Goal: Feedback & Contribution: Leave review/rating

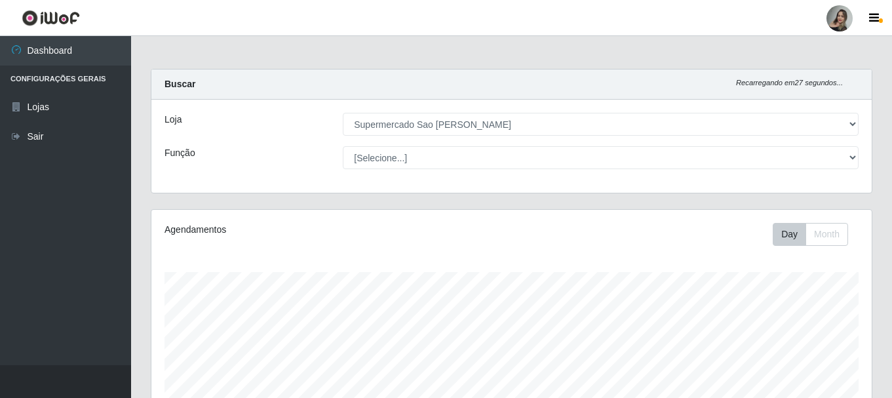
select select "383"
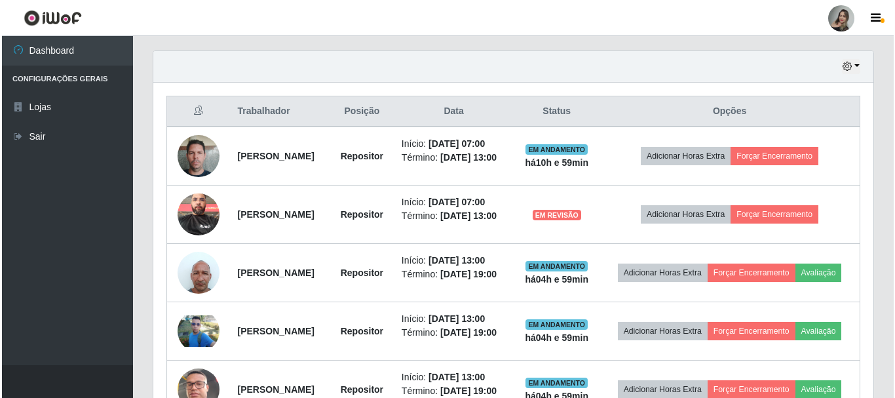
scroll to position [452, 0]
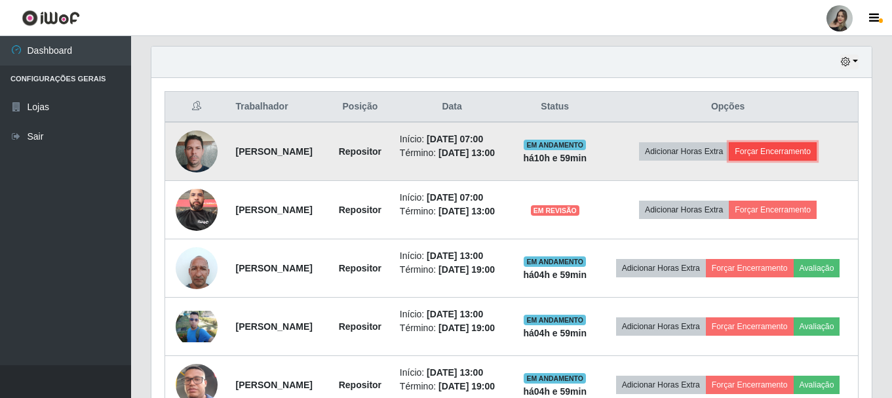
click at [802, 156] on button "Forçar Encerramento" at bounding box center [773, 151] width 88 height 18
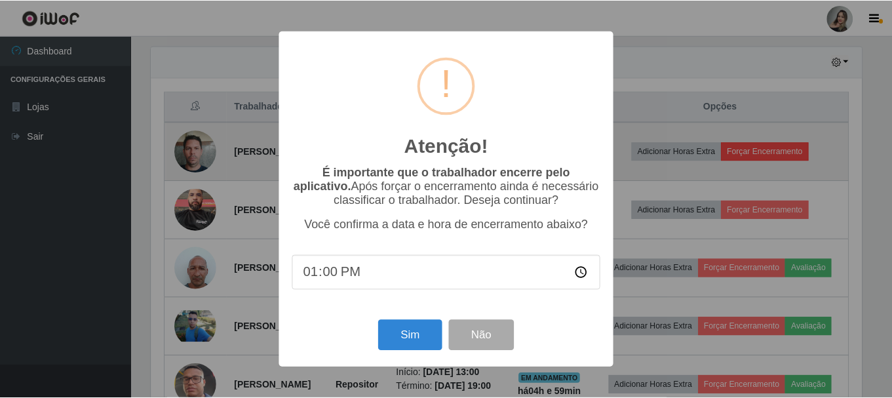
scroll to position [272, 714]
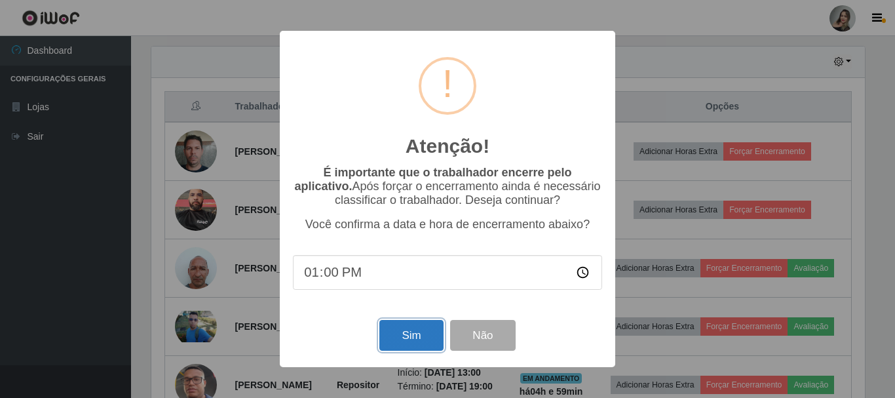
click at [412, 336] on button "Sim" at bounding box center [411, 335] width 64 height 31
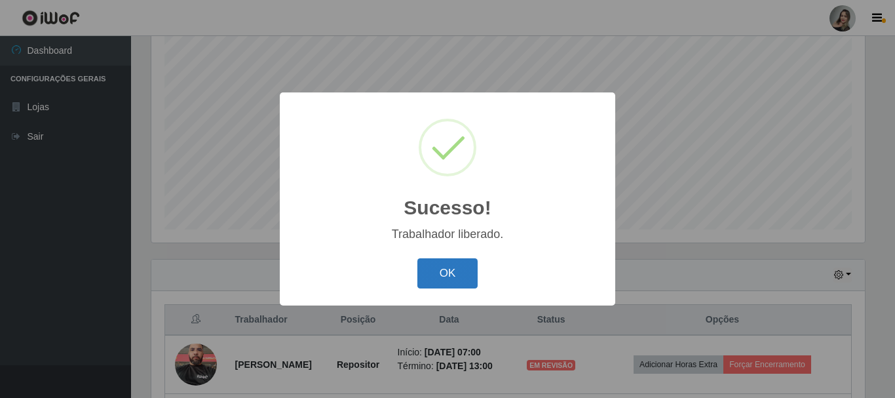
click at [433, 275] on button "OK" at bounding box center [447, 273] width 61 height 31
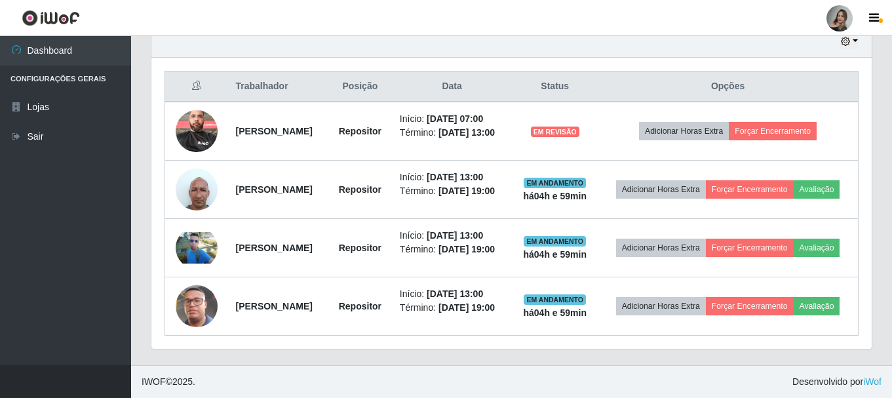
scroll to position [497, 0]
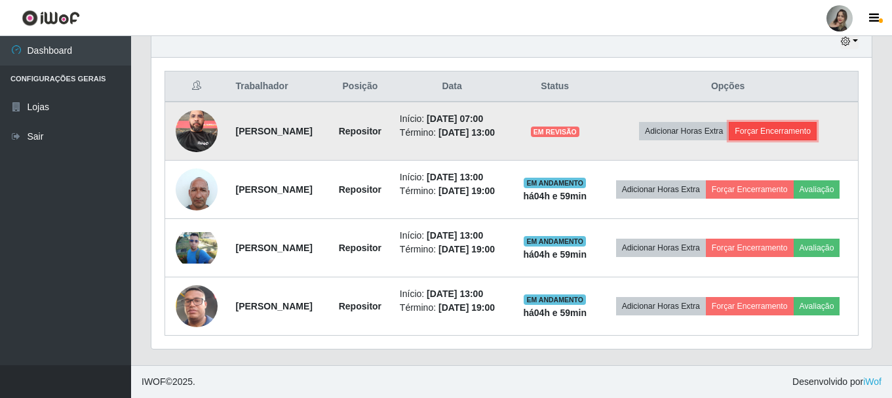
click at [791, 122] on button "Forçar Encerramento" at bounding box center [773, 131] width 88 height 18
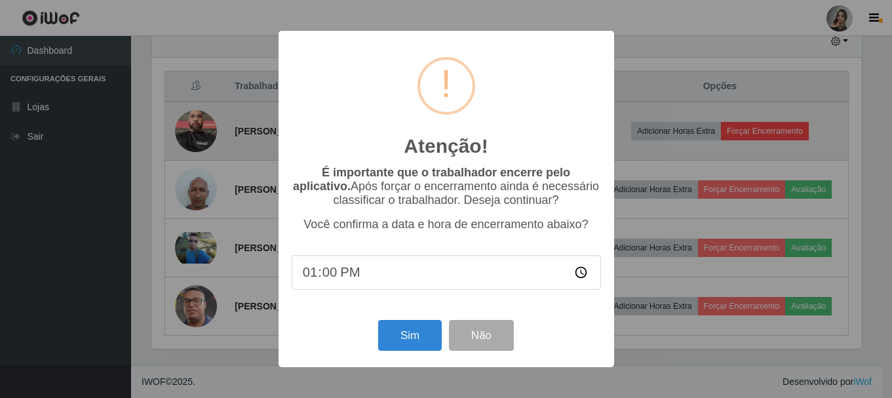
scroll to position [272, 714]
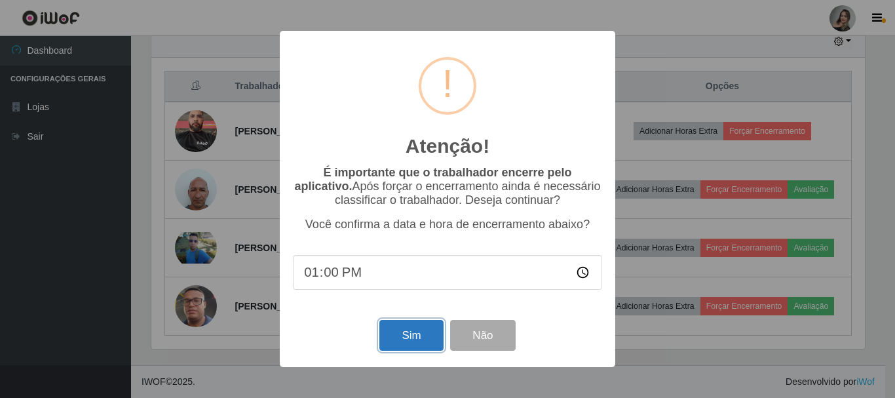
click at [421, 334] on button "Sim" at bounding box center [411, 335] width 64 height 31
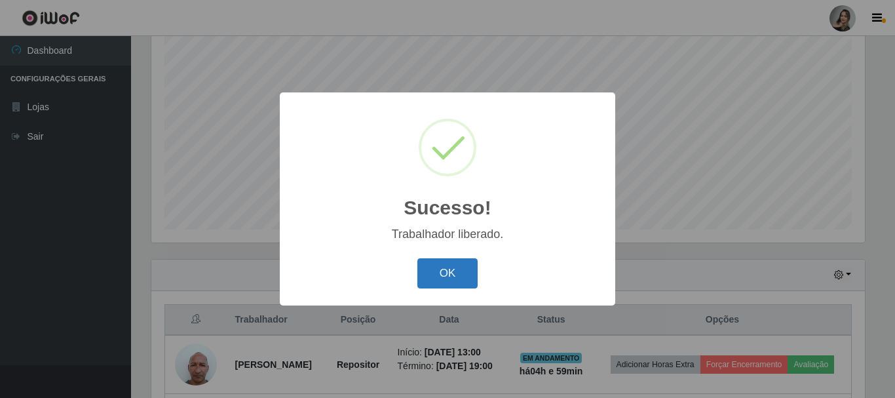
click at [445, 280] on button "OK" at bounding box center [447, 273] width 61 height 31
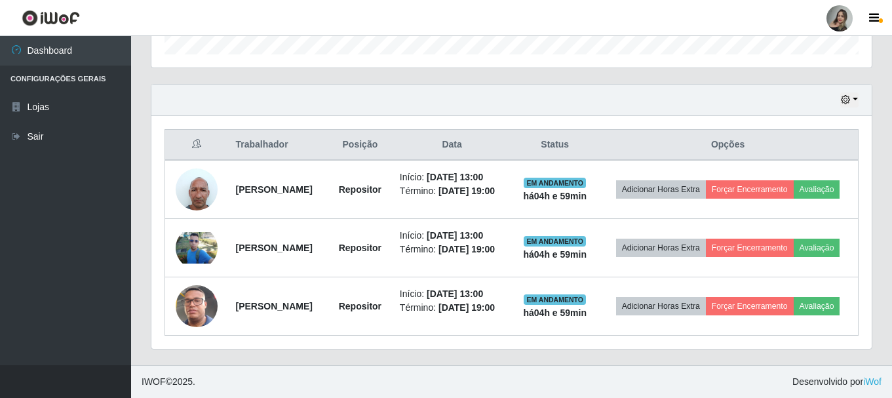
scroll to position [441, 0]
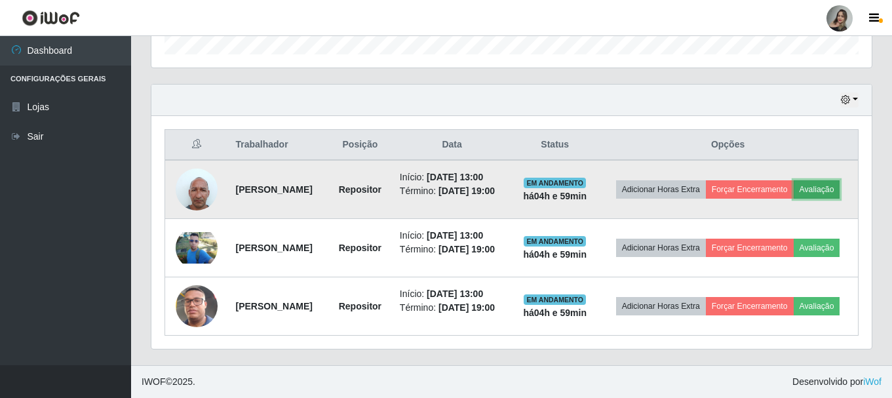
click at [794, 180] on button "Avaliação" at bounding box center [817, 189] width 47 height 18
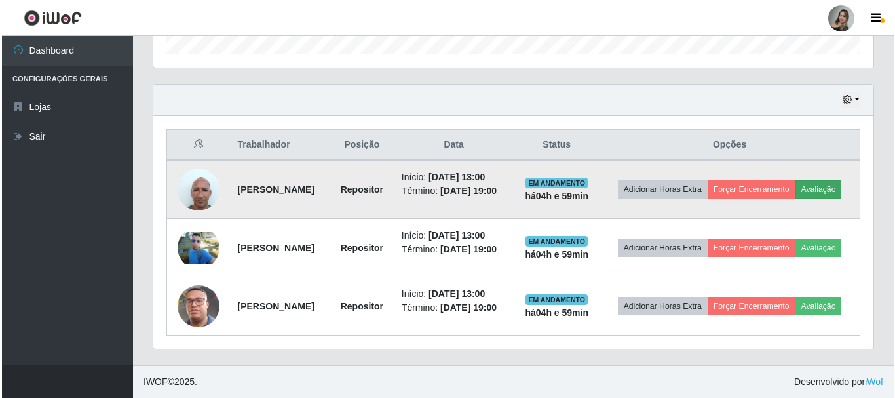
scroll to position [272, 714]
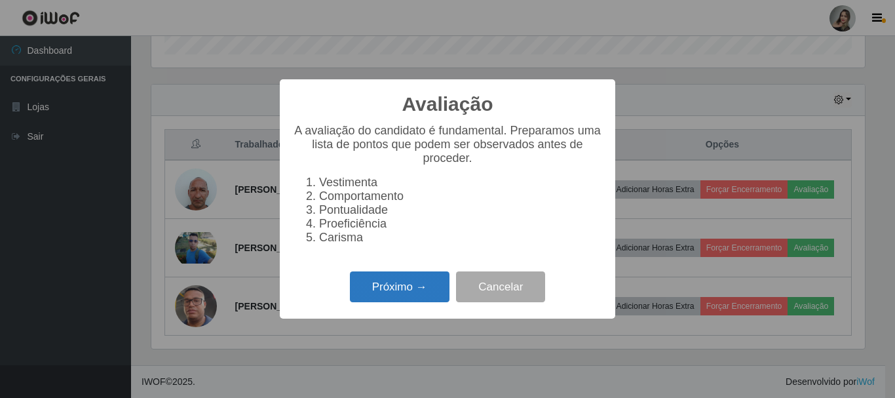
click at [416, 296] on button "Próximo →" at bounding box center [400, 286] width 100 height 31
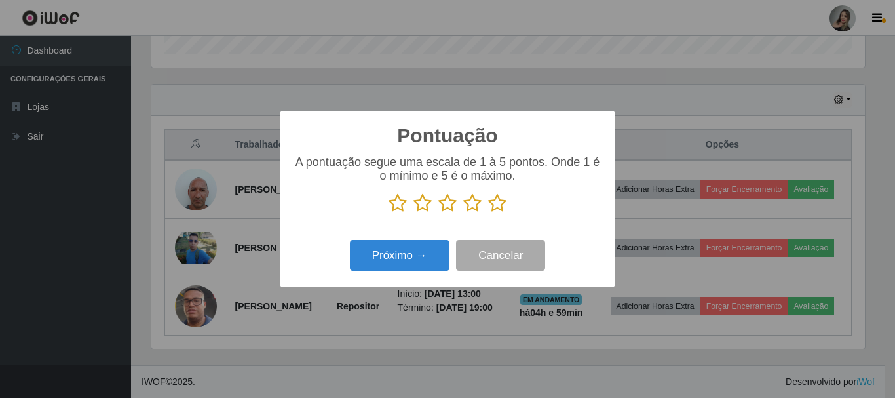
scroll to position [655092, 654651]
click at [420, 206] on icon at bounding box center [423, 203] width 18 height 20
click at [414, 213] on input "radio" at bounding box center [414, 213] width 0 height 0
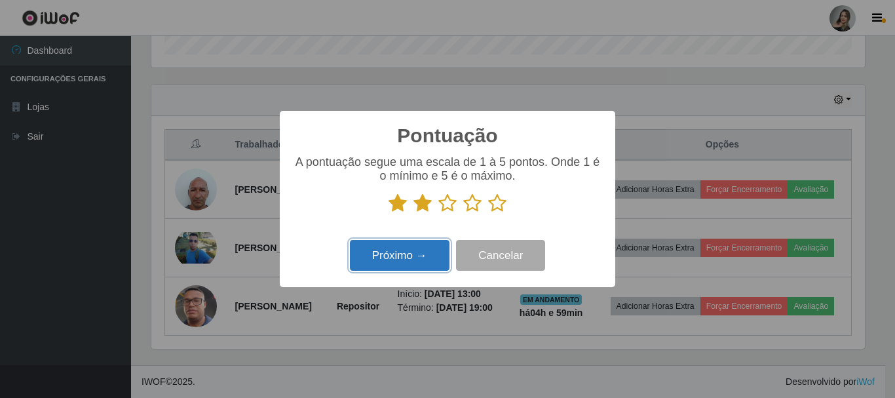
click at [416, 262] on button "Próximo →" at bounding box center [400, 255] width 100 height 31
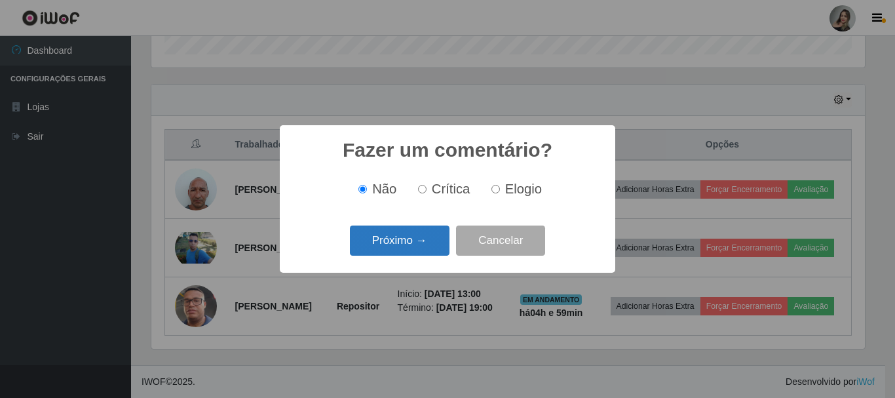
click at [425, 233] on button "Próximo →" at bounding box center [400, 240] width 100 height 31
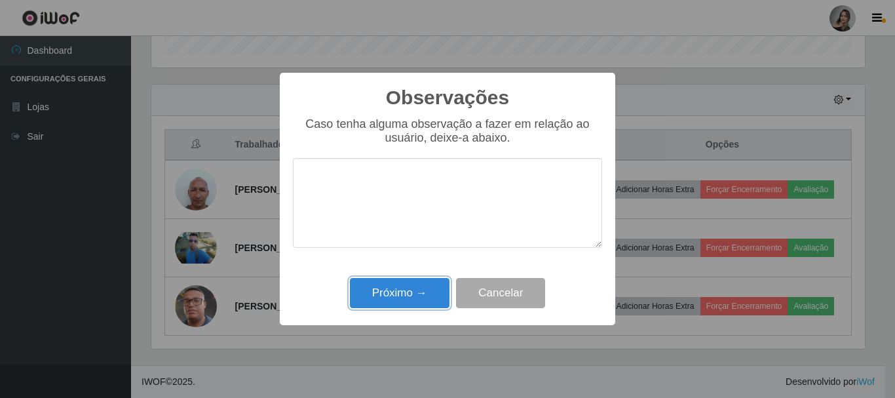
drag, startPoint x: 414, startPoint y: 300, endPoint x: 426, endPoint y: 292, distance: 13.8
click at [414, 299] on button "Próximo →" at bounding box center [400, 293] width 100 height 31
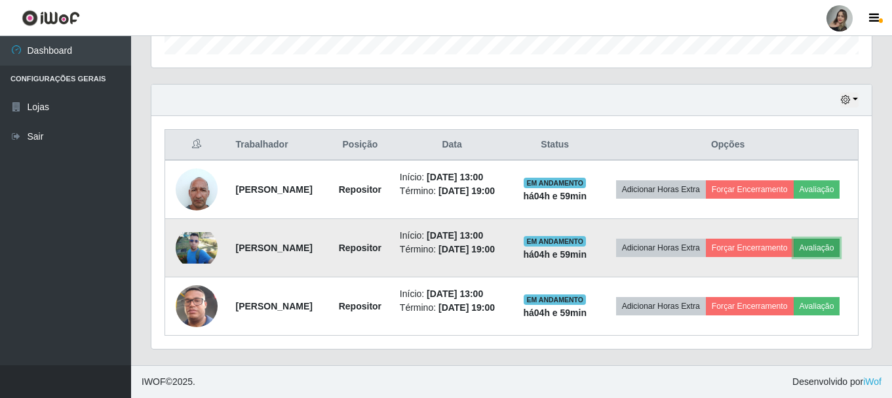
click at [794, 248] on button "Avaliação" at bounding box center [817, 248] width 47 height 18
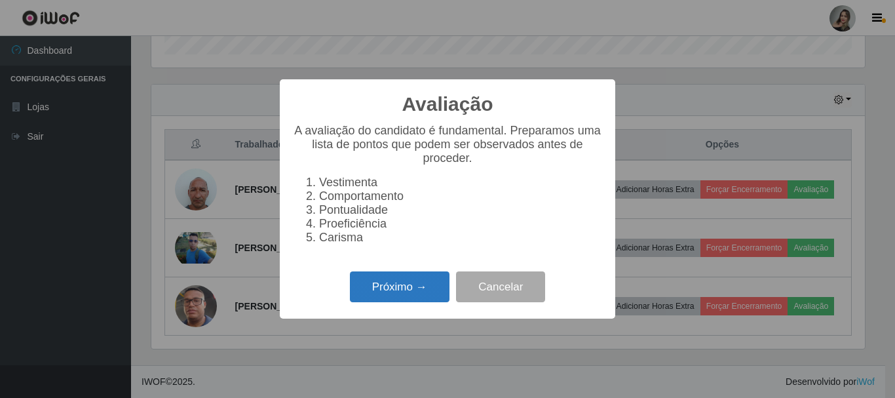
click at [403, 296] on button "Próximo →" at bounding box center [400, 286] width 100 height 31
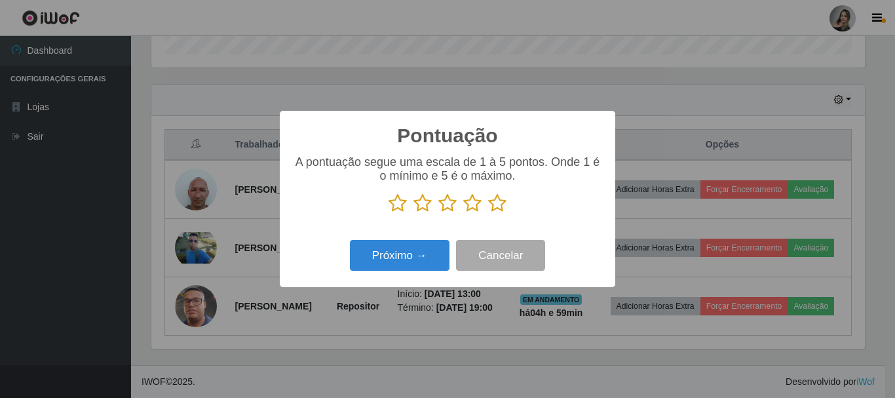
click at [423, 203] on icon at bounding box center [423, 203] width 18 height 20
click at [414, 213] on input "radio" at bounding box center [414, 213] width 0 height 0
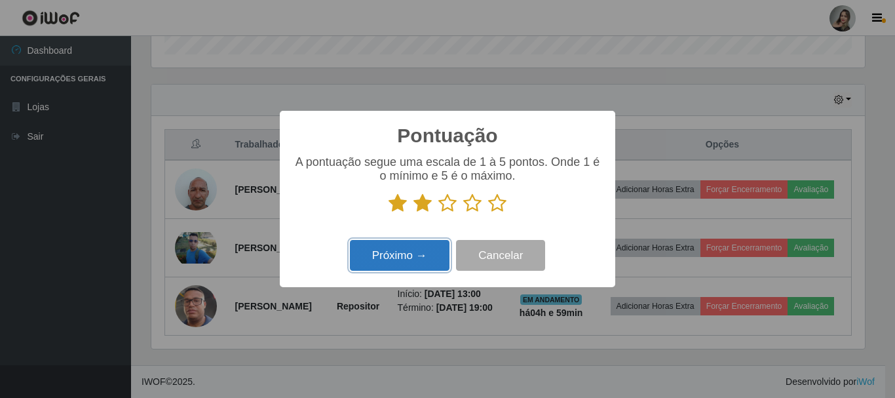
click at [408, 258] on button "Próximo →" at bounding box center [400, 255] width 100 height 31
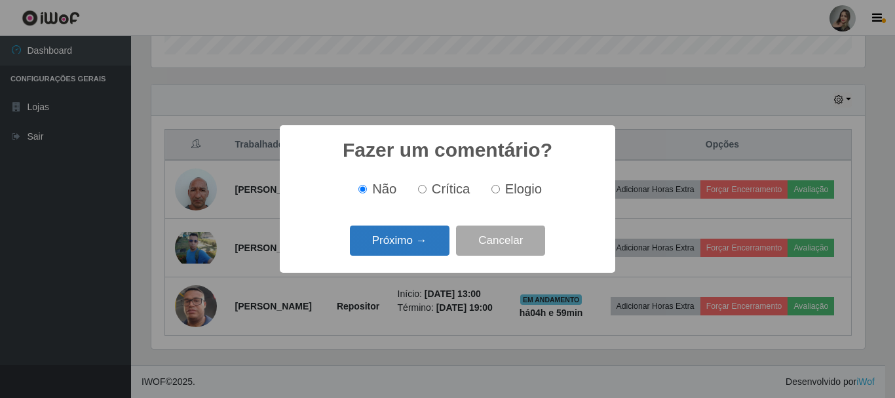
click at [389, 241] on button "Próximo →" at bounding box center [400, 240] width 100 height 31
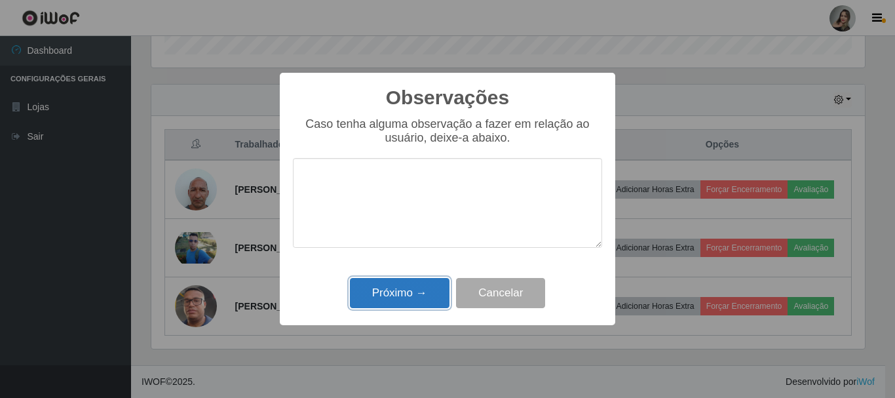
click at [403, 296] on button "Próximo →" at bounding box center [400, 293] width 100 height 31
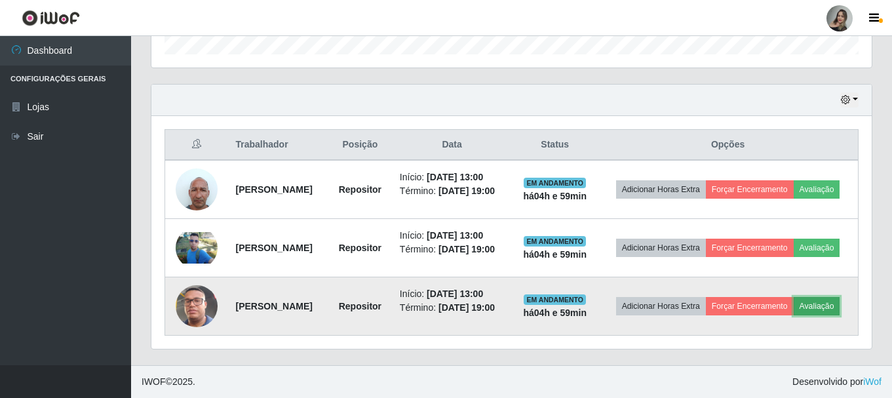
click at [794, 310] on button "Avaliação" at bounding box center [817, 306] width 47 height 18
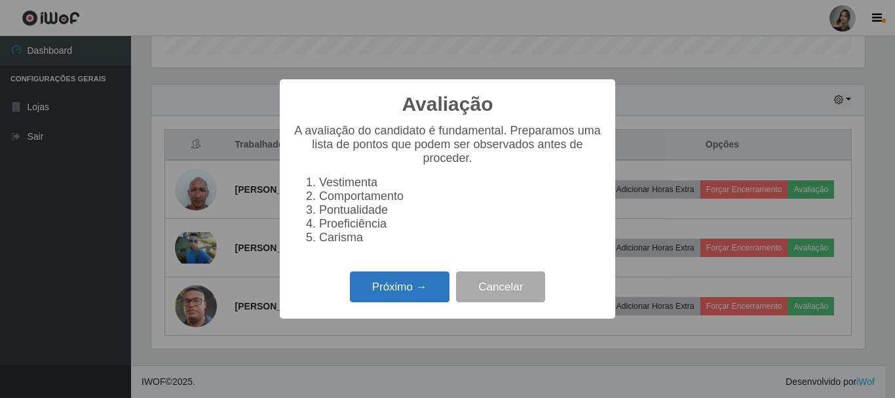
click at [385, 294] on button "Próximo →" at bounding box center [400, 286] width 100 height 31
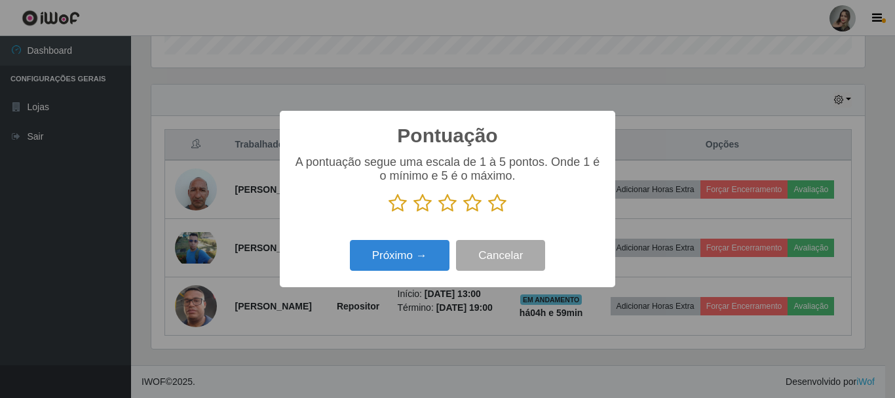
click at [423, 206] on icon at bounding box center [423, 203] width 18 height 20
click at [414, 213] on input "radio" at bounding box center [414, 213] width 0 height 0
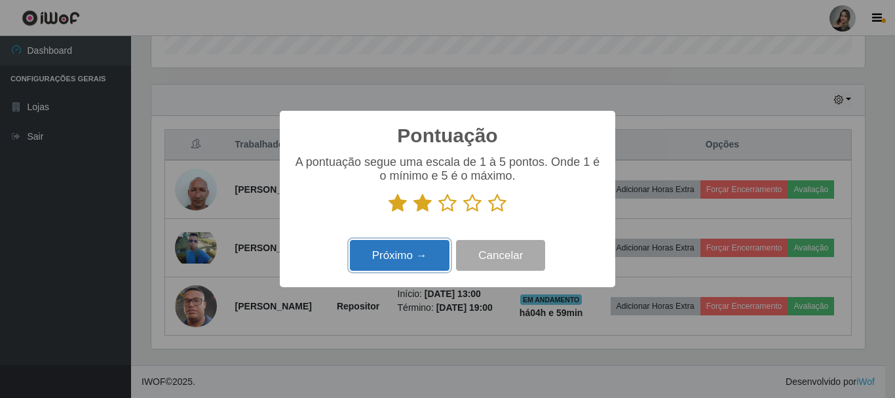
click at [410, 262] on button "Próximo →" at bounding box center [400, 255] width 100 height 31
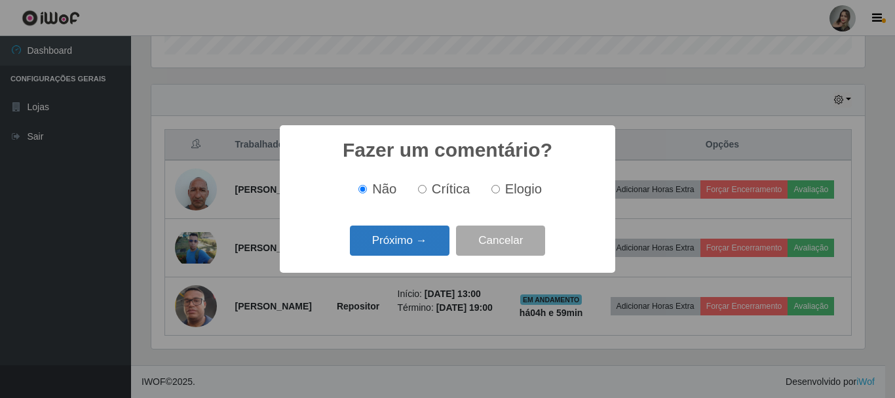
click at [411, 242] on button "Próximo →" at bounding box center [400, 240] width 100 height 31
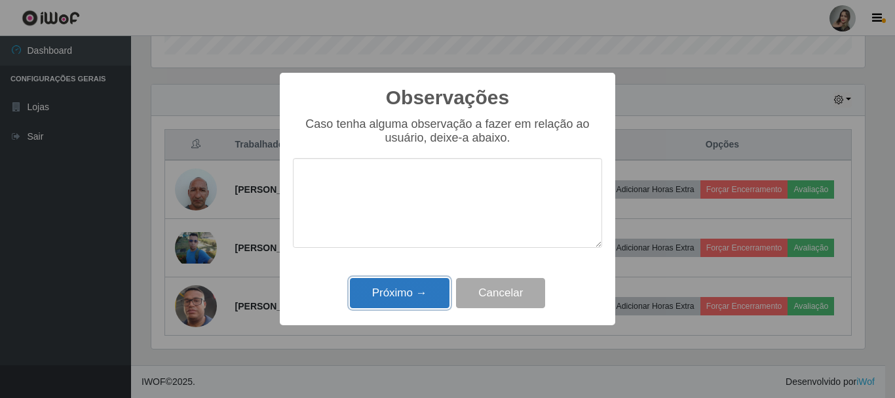
click at [403, 288] on button "Próximo →" at bounding box center [400, 293] width 100 height 31
